Goal: Task Accomplishment & Management: Complete application form

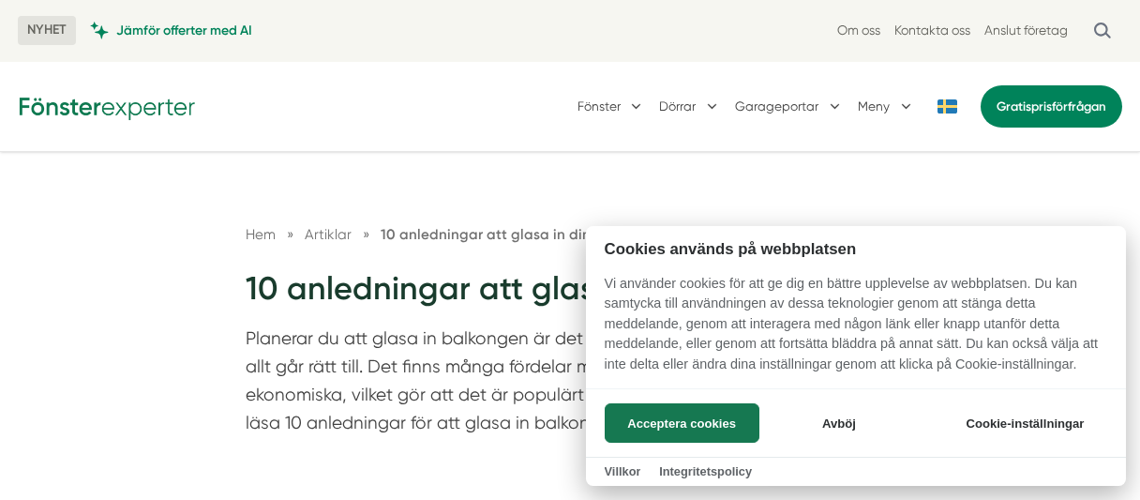
click at [919, 182] on div at bounding box center [570, 250] width 1140 height 500
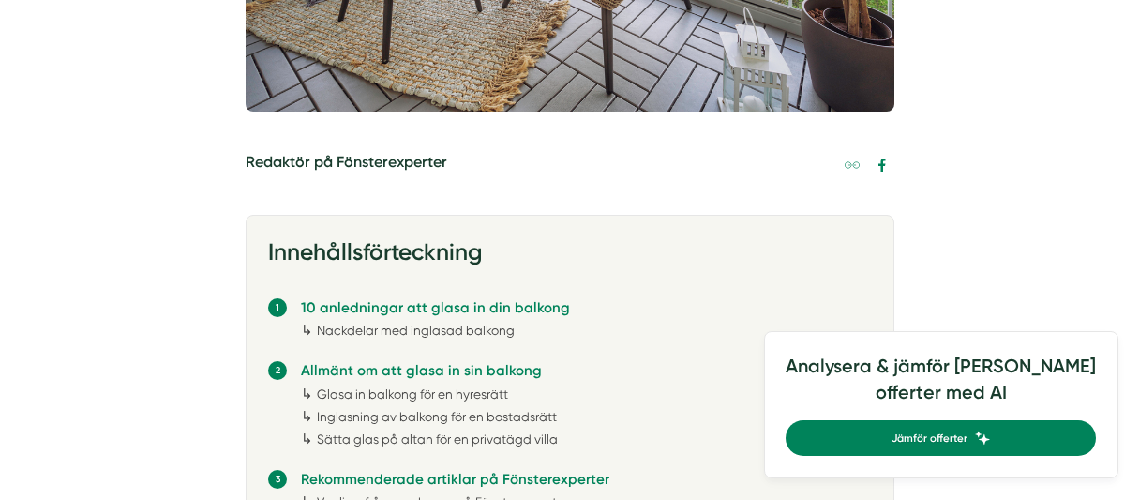
scroll to position [980, 0]
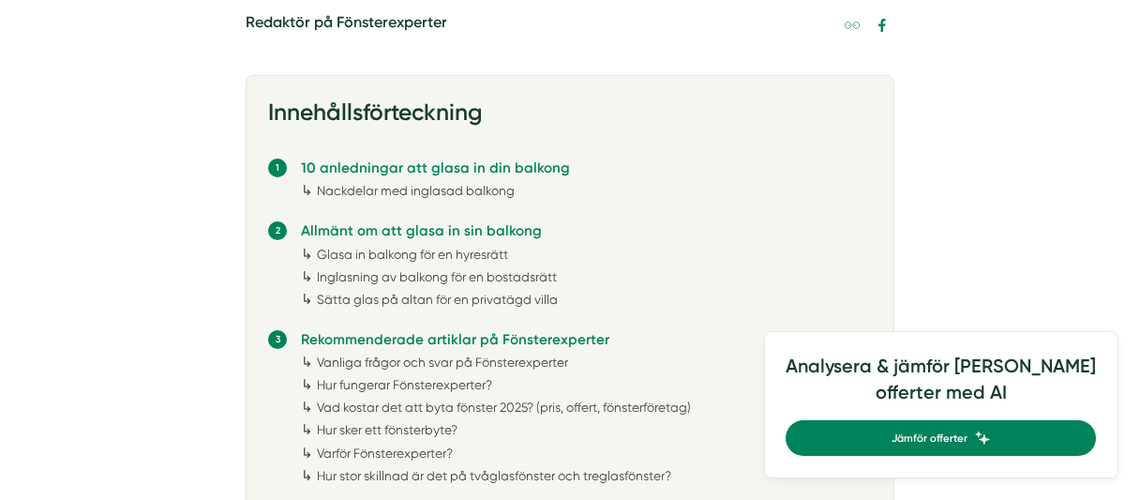
click at [403, 249] on link "Glasa in balkong för en hyresrätt" at bounding box center [412, 254] width 191 height 15
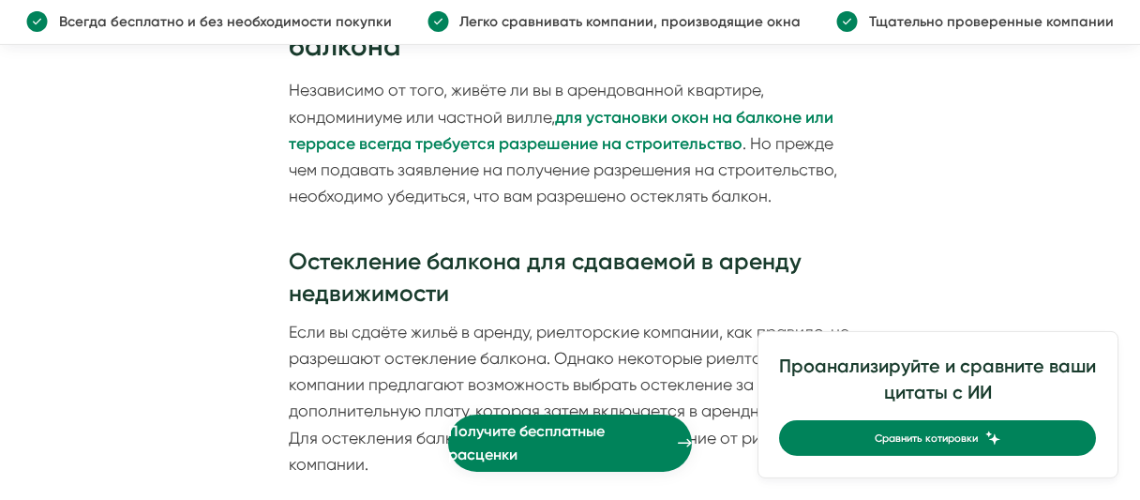
scroll to position [4556, 0]
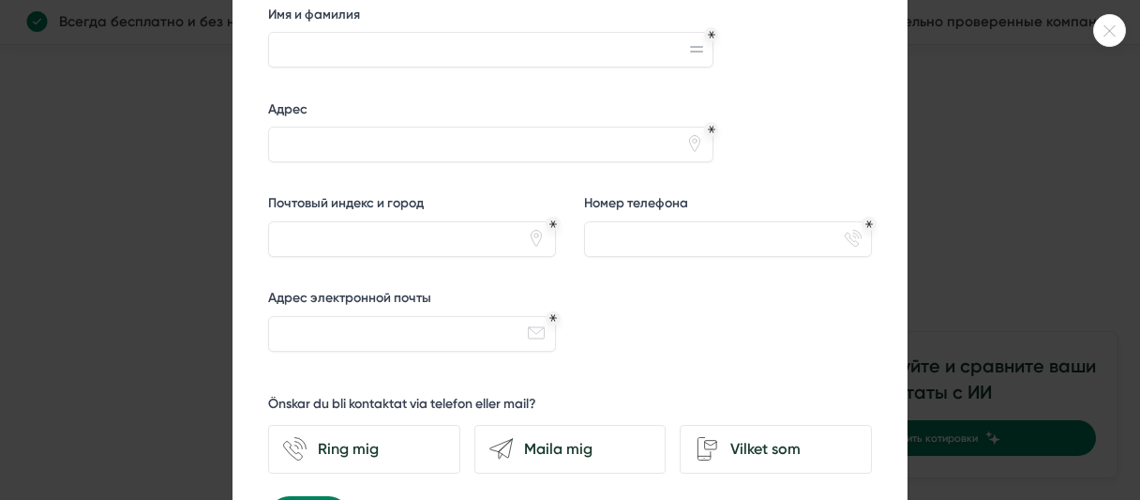
scroll to position [1097, 0]
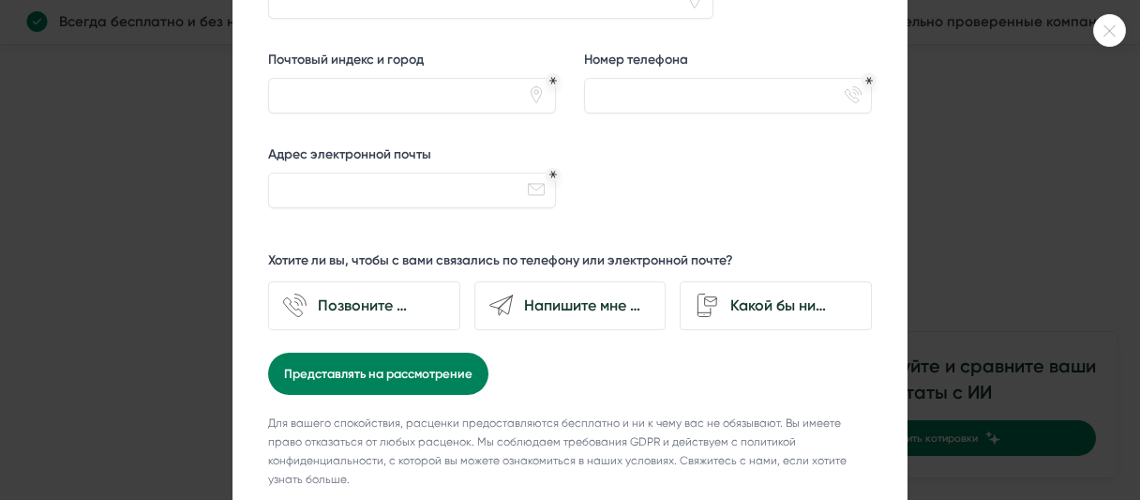
click at [1104, 22] on div at bounding box center [1110, 30] width 33 height 33
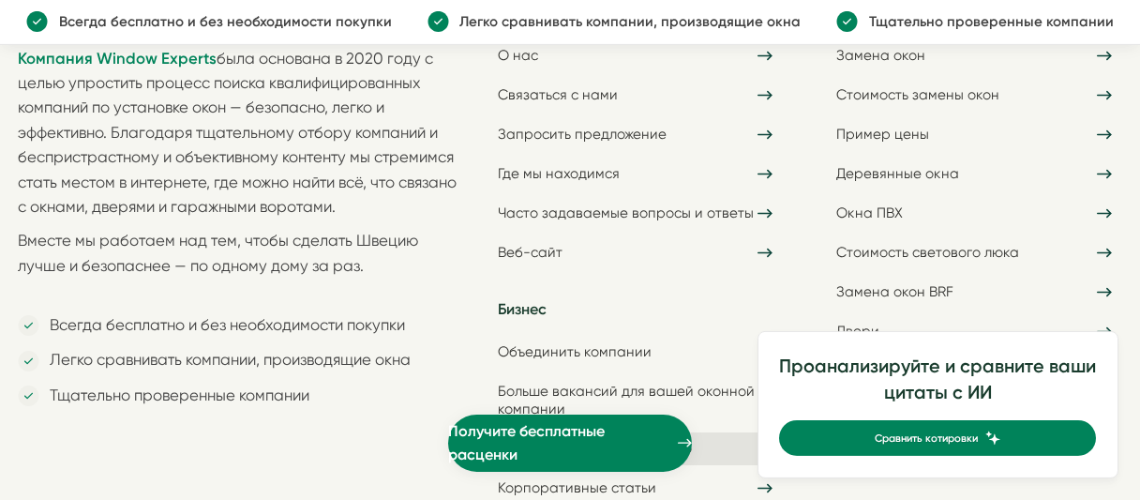
scroll to position [10238, 0]
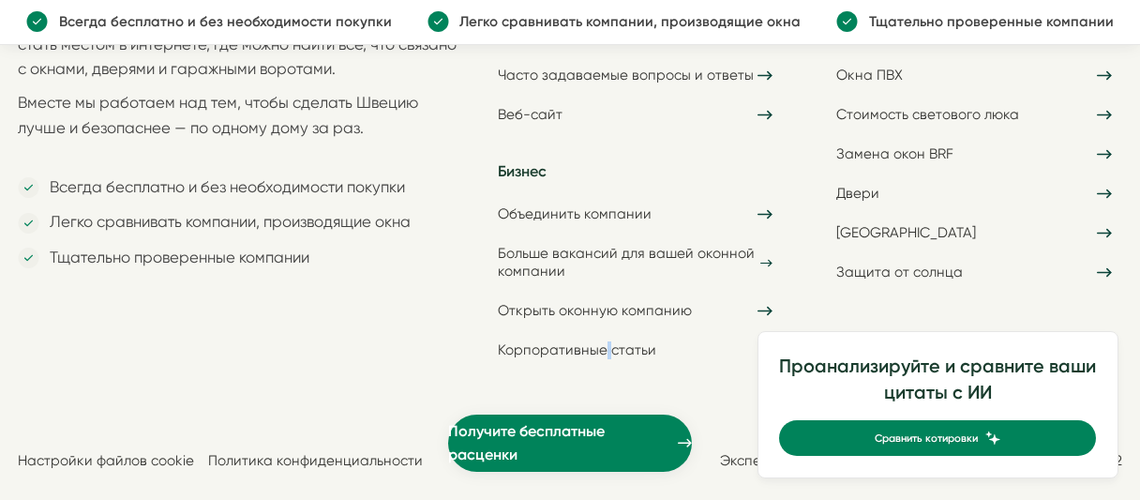
drag, startPoint x: 604, startPoint y: 354, endPoint x: 598, endPoint y: 366, distance: 13.4
click at [598, 366] on div "Компания Window Experts была основана в 2020 году с целью упростить процесс пои…" at bounding box center [570, 101] width 1105 height 616
click at [425, 409] on div "Настройки файлов cookie Политика конфиденциальности Эксперты по окнам 2025. Ном…" at bounding box center [570, 439] width 1105 height 61
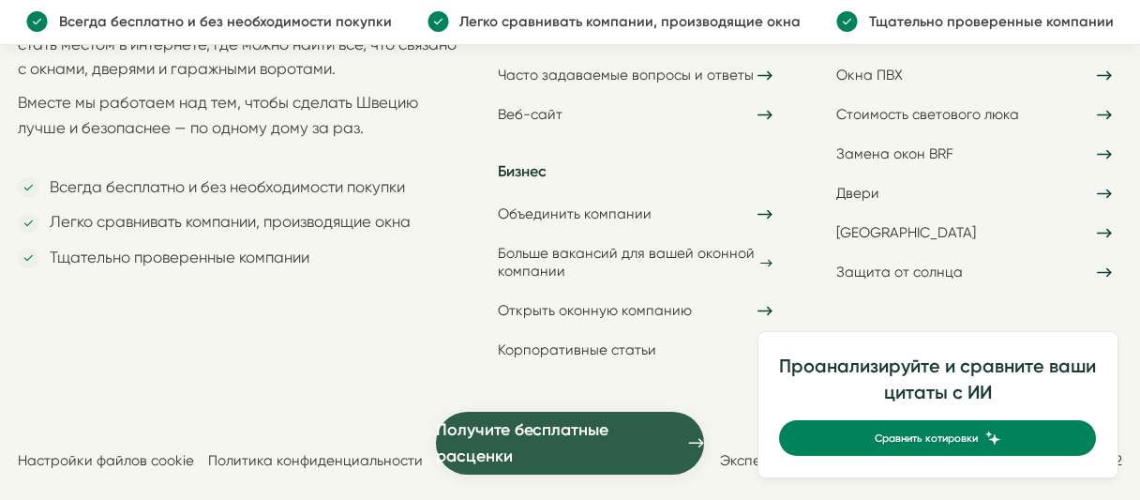
click at [539, 433] on span "Получите бесплатные расценки" at bounding box center [558, 442] width 245 height 53
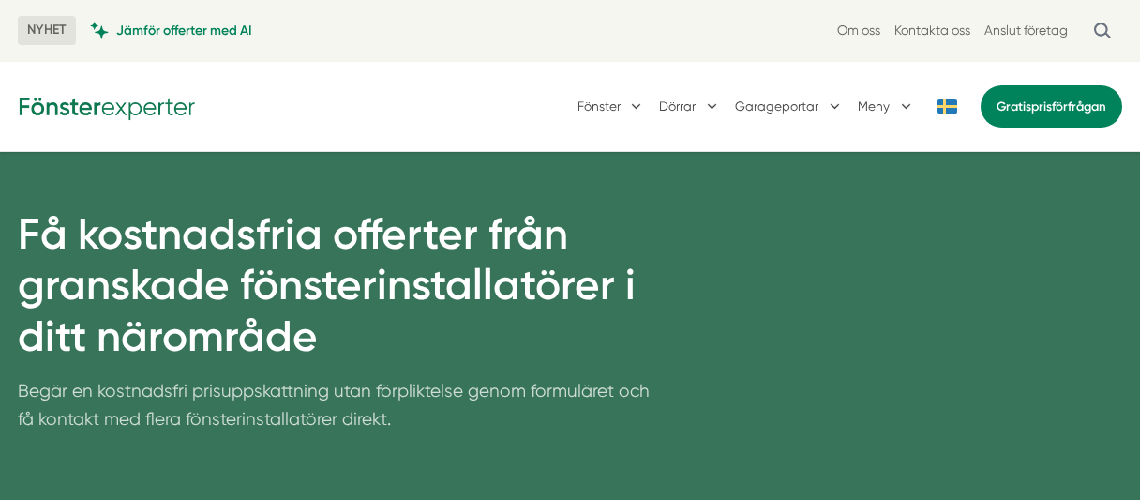
click at [324, 62] on div "Fönster [GEOGRAPHIC_DATA] Garageportar Meny Gratis prisförfrågan" at bounding box center [570, 106] width 1140 height 89
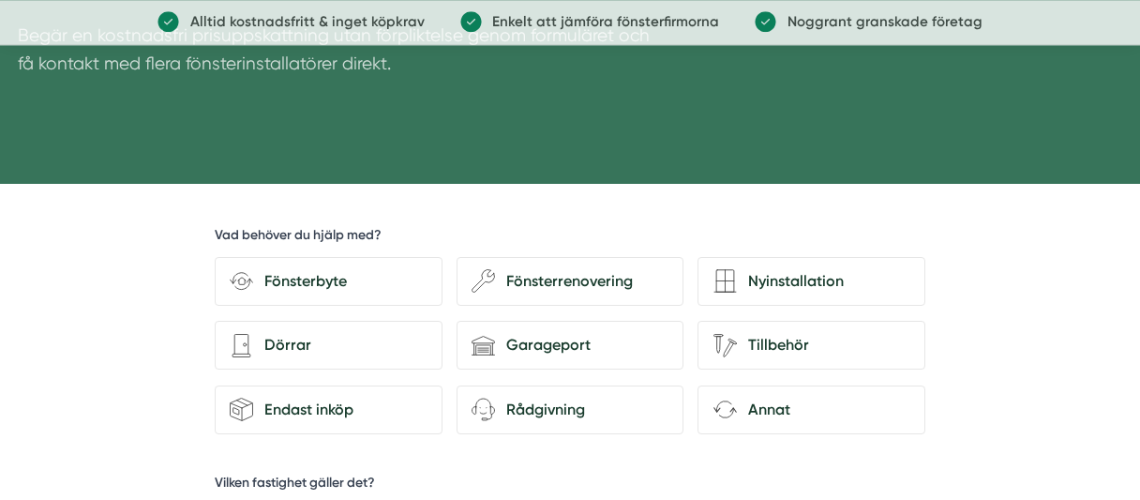
scroll to position [326, 0]
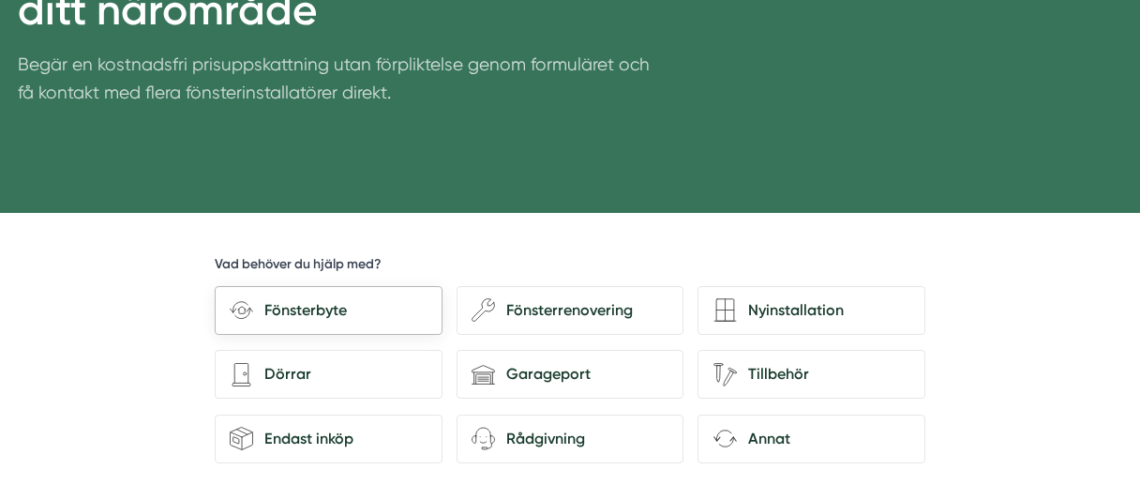
click at [288, 300] on div "Fönsterbyte" at bounding box center [340, 310] width 174 height 24
click at [0, 0] on input "Fönsterbyte" at bounding box center [0, 0] width 0 height 0
click at [305, 307] on div "Fönsterbyte" at bounding box center [340, 310] width 174 height 24
click at [0, 0] on input "Fönsterbyte" at bounding box center [0, 0] width 0 height 0
click at [373, 307] on div "Fönsterbyte" at bounding box center [340, 310] width 174 height 24
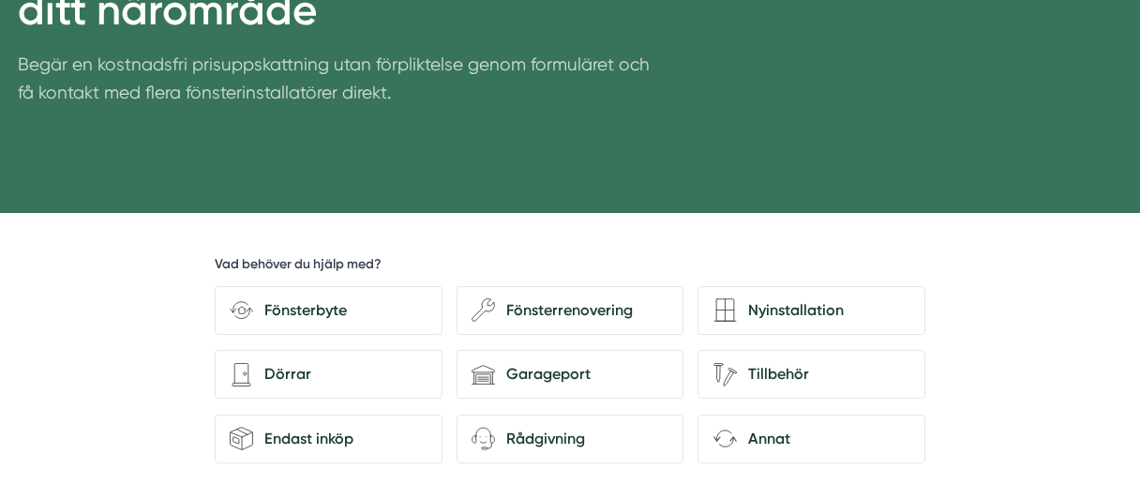
click at [295, 364] on div "Dörrar" at bounding box center [340, 374] width 174 height 24
click at [0, 0] on input "architecture-door [PERSON_NAME]" at bounding box center [0, 0] width 0 height 0
